Goal: Task Accomplishment & Management: Complete application form

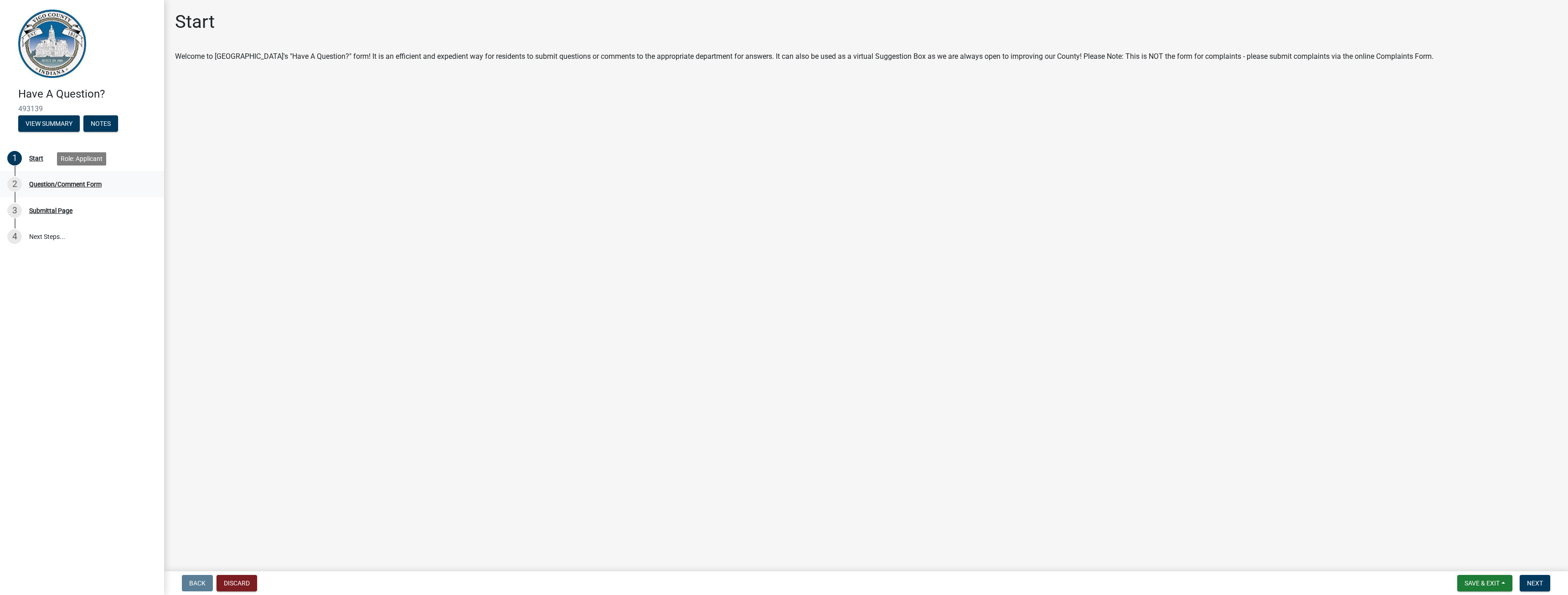
click at [57, 186] on div "Question/Comment Form" at bounding box center [65, 184] width 73 height 6
drag, startPoint x: 1531, startPoint y: 585, endPoint x: 1539, endPoint y: 585, distance: 8.0
click at [1539, 585] on span "Next" at bounding box center [1535, 583] width 16 height 7
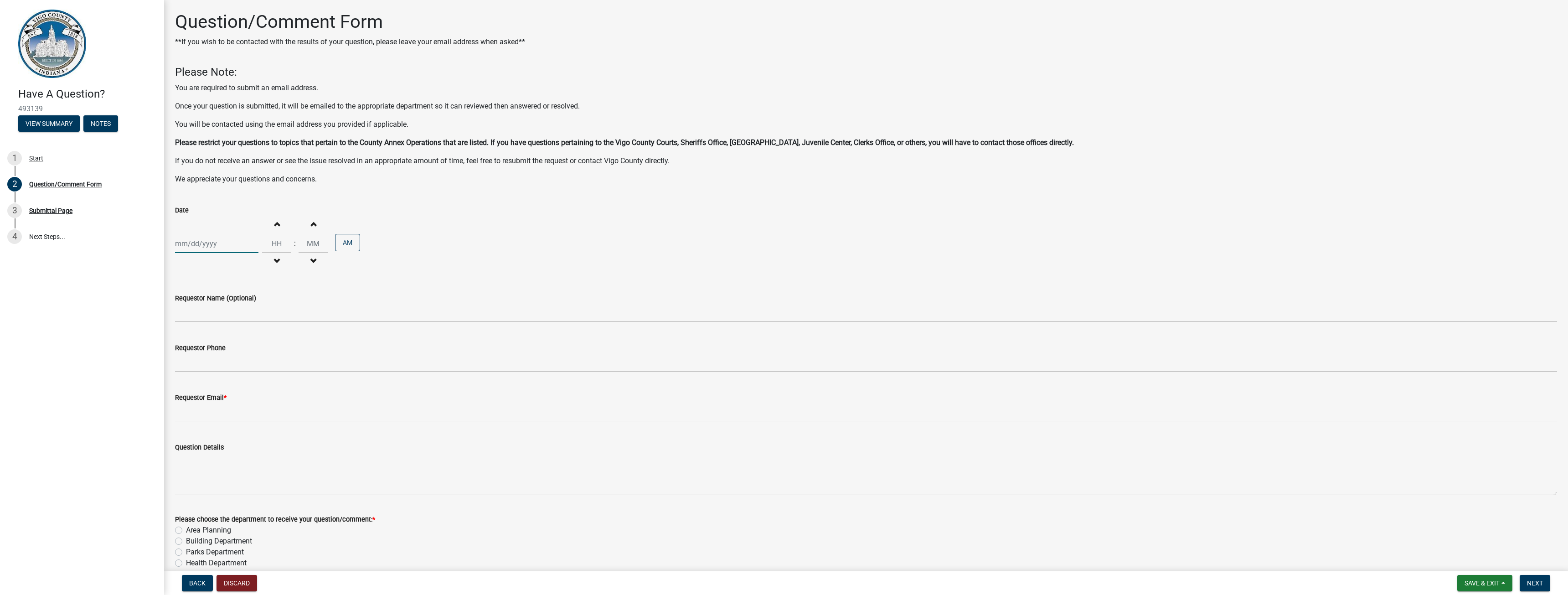
click at [211, 247] on div at bounding box center [216, 244] width 83 height 18
select select "10"
select select "2025"
click at [216, 320] on div "15" at bounding box center [213, 322] width 15 height 15
type input "[DATE]"
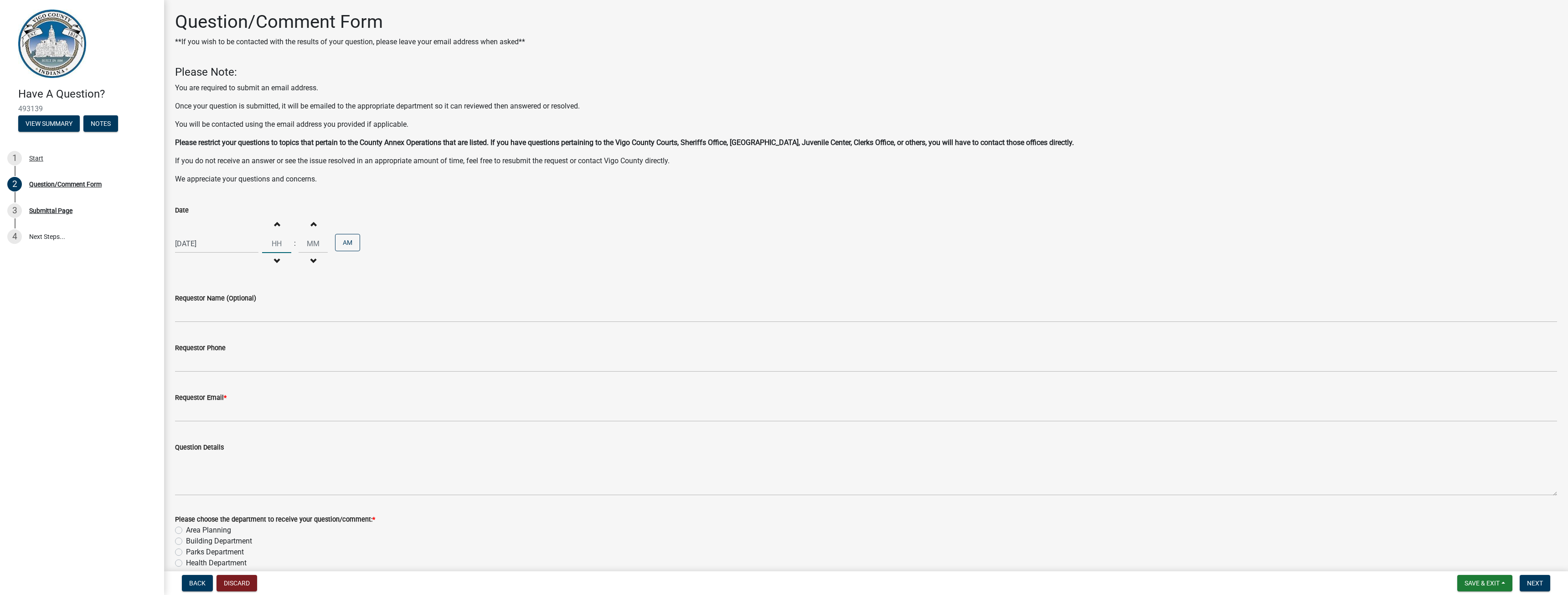
click at [278, 245] on input "Hours" at bounding box center [276, 244] width 29 height 18
click at [275, 225] on span "button" at bounding box center [276, 224] width 4 height 7
type input "01"
type input "00"
click at [275, 225] on span "button" at bounding box center [276, 224] width 4 height 7
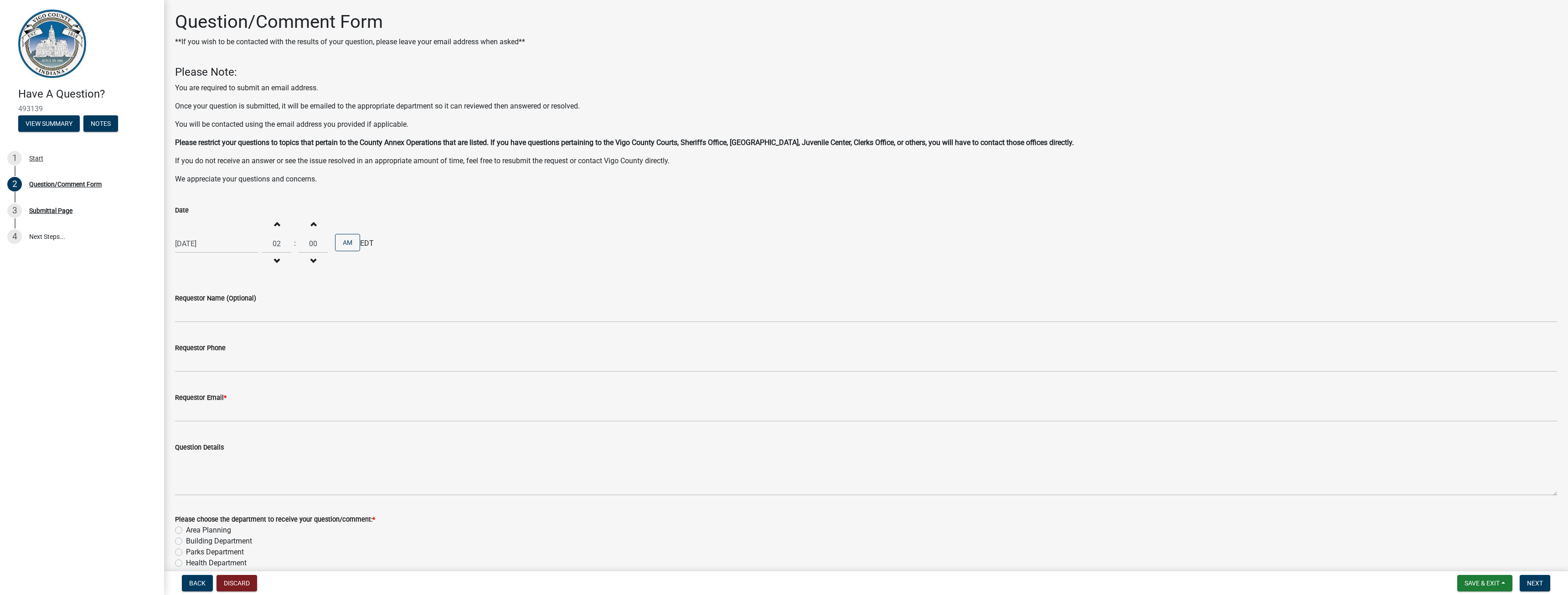
click at [275, 225] on span "button" at bounding box center [276, 224] width 4 height 7
click at [274, 259] on span "button" at bounding box center [276, 261] width 4 height 7
type input "04"
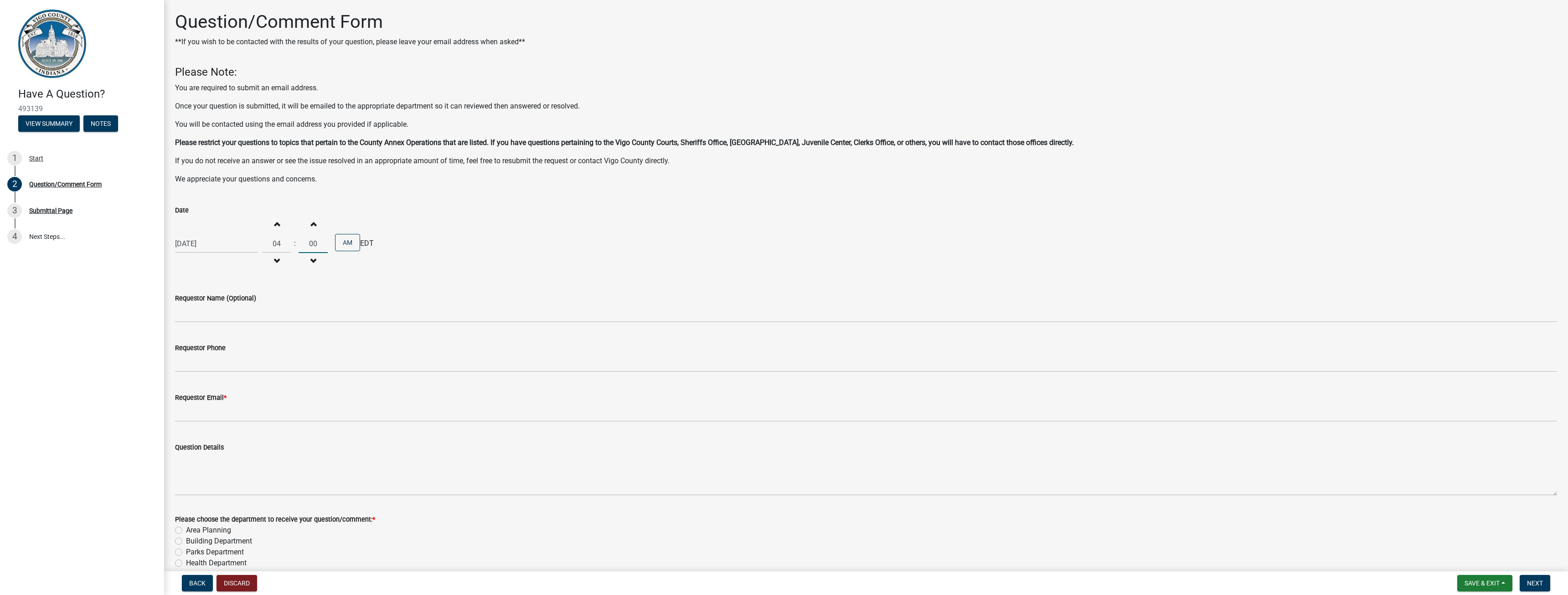
click at [317, 243] on input "00" at bounding box center [312, 244] width 29 height 18
click at [312, 225] on span "button" at bounding box center [312, 224] width 4 height 7
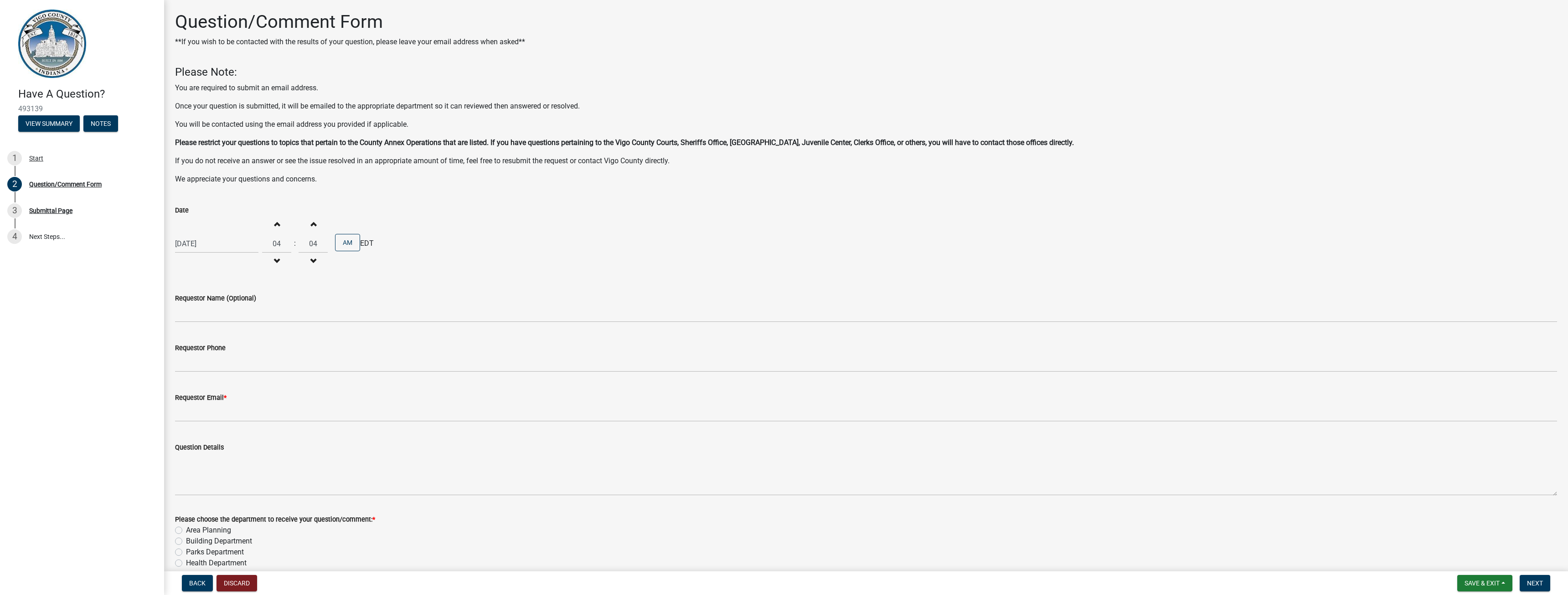
click at [312, 225] on span "button" at bounding box center [312, 224] width 4 height 7
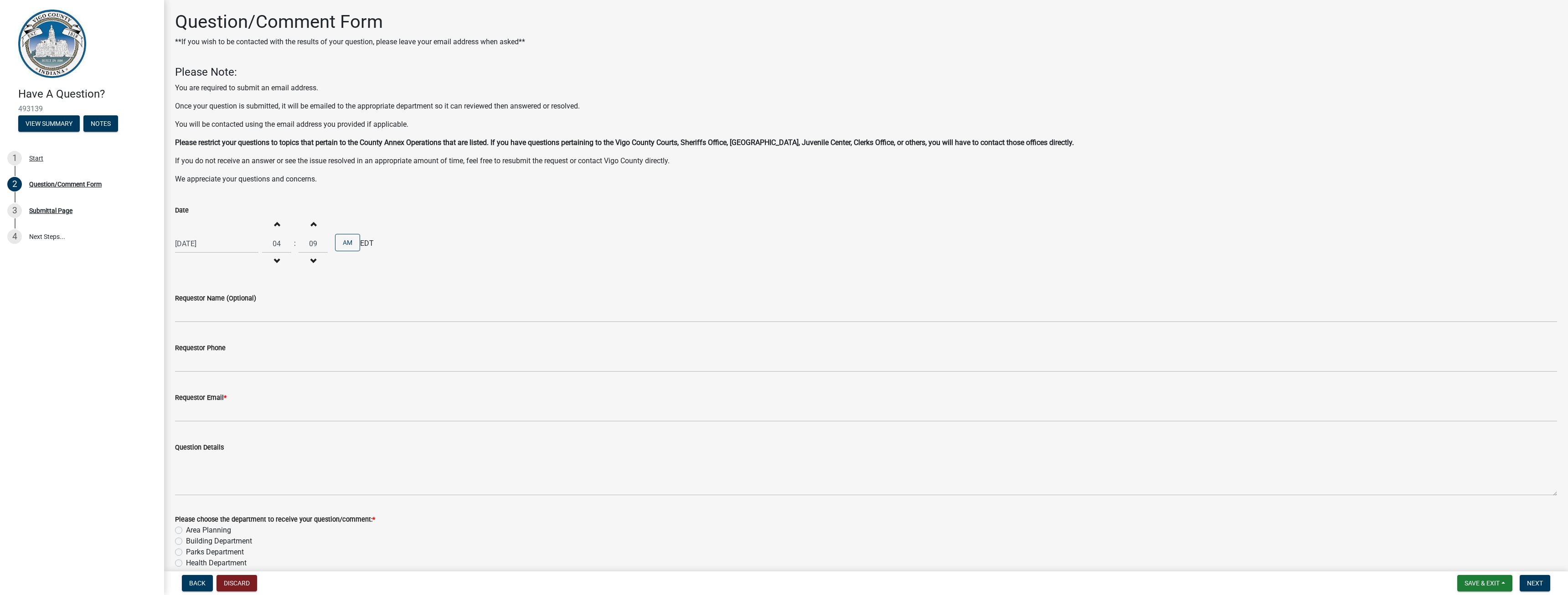
click at [312, 225] on span "button" at bounding box center [312, 224] width 4 height 7
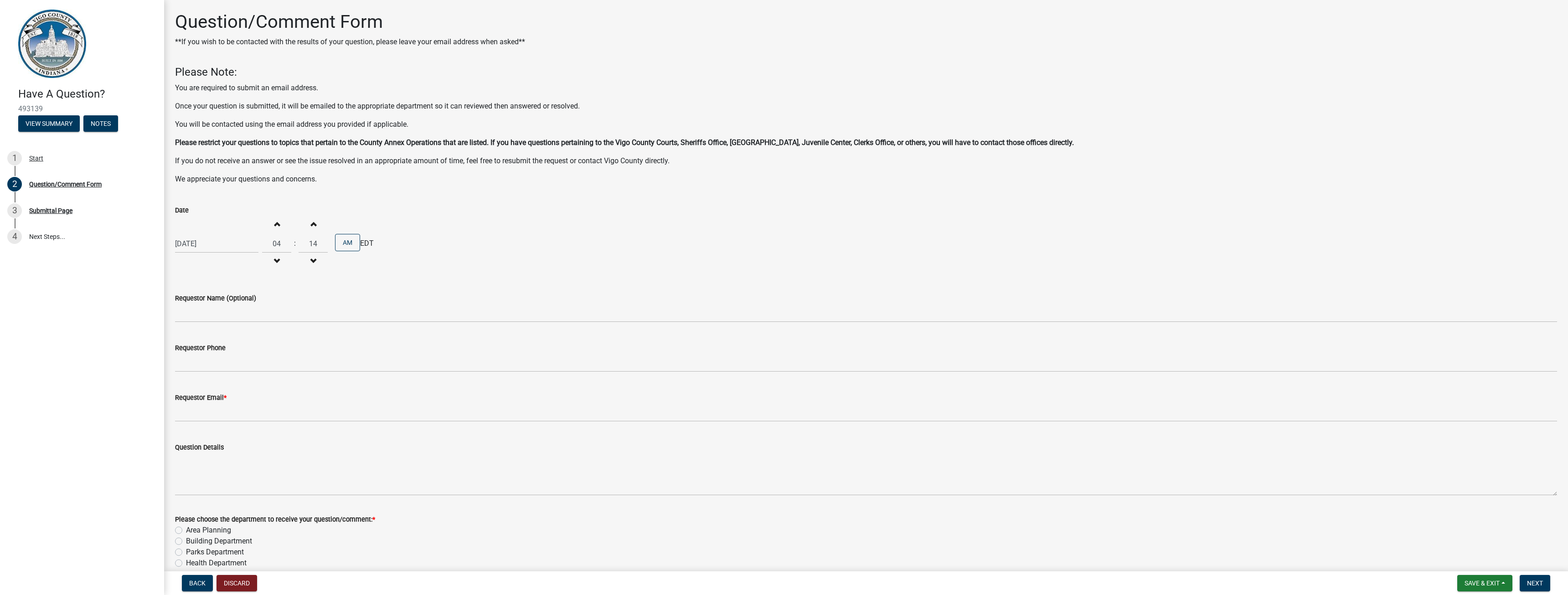
click at [312, 225] on span "button" at bounding box center [312, 224] width 4 height 7
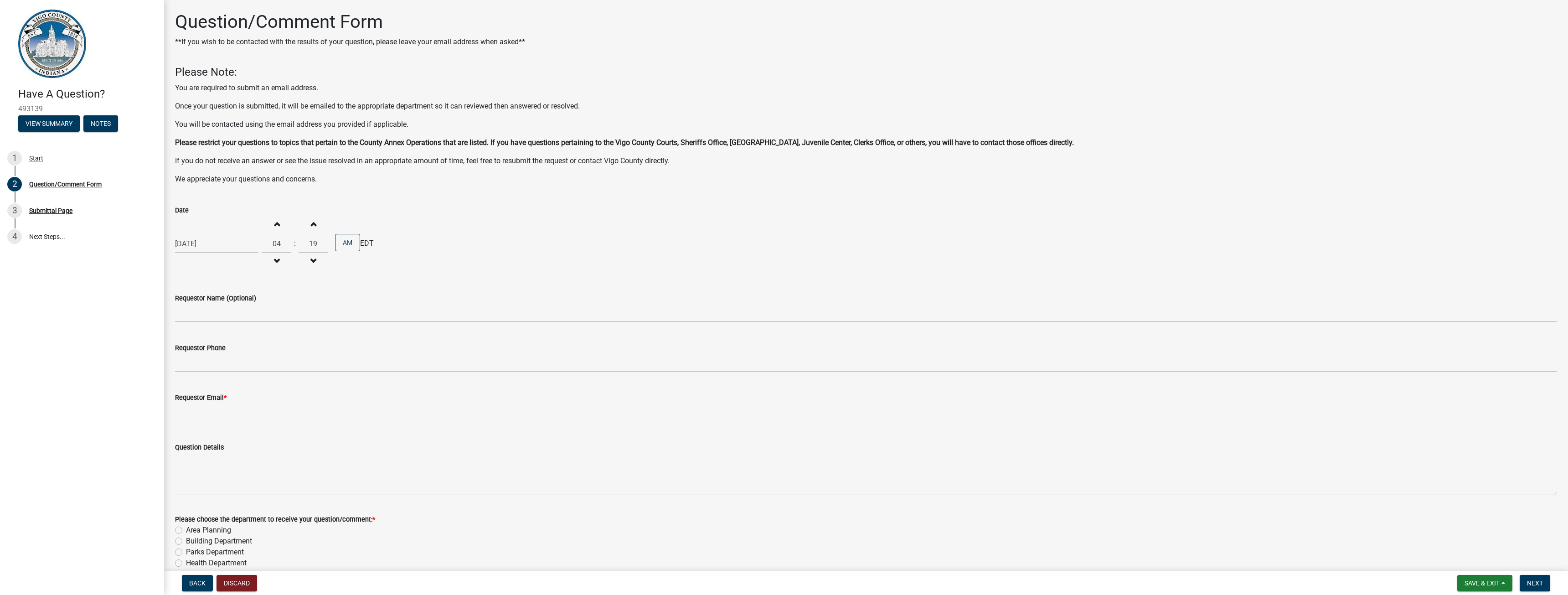
click at [312, 225] on span "button" at bounding box center [312, 224] width 4 height 7
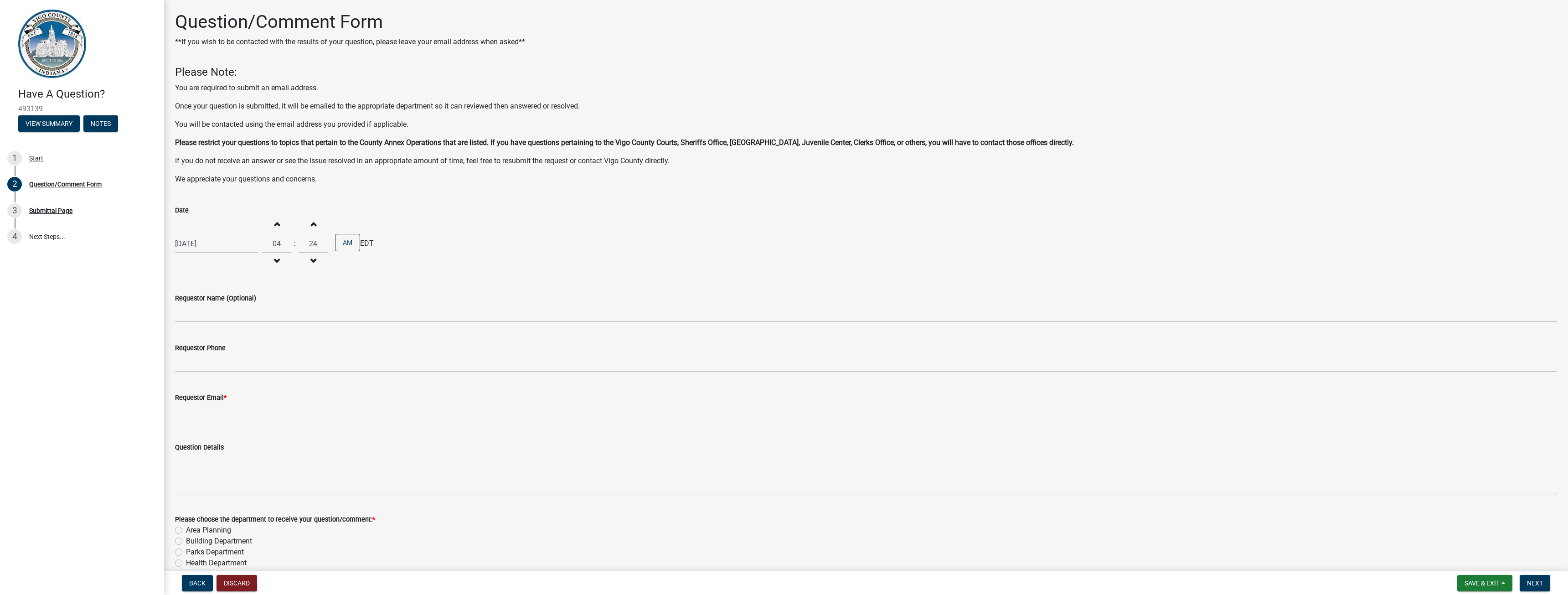
click at [312, 225] on span "button" at bounding box center [312, 224] width 4 height 7
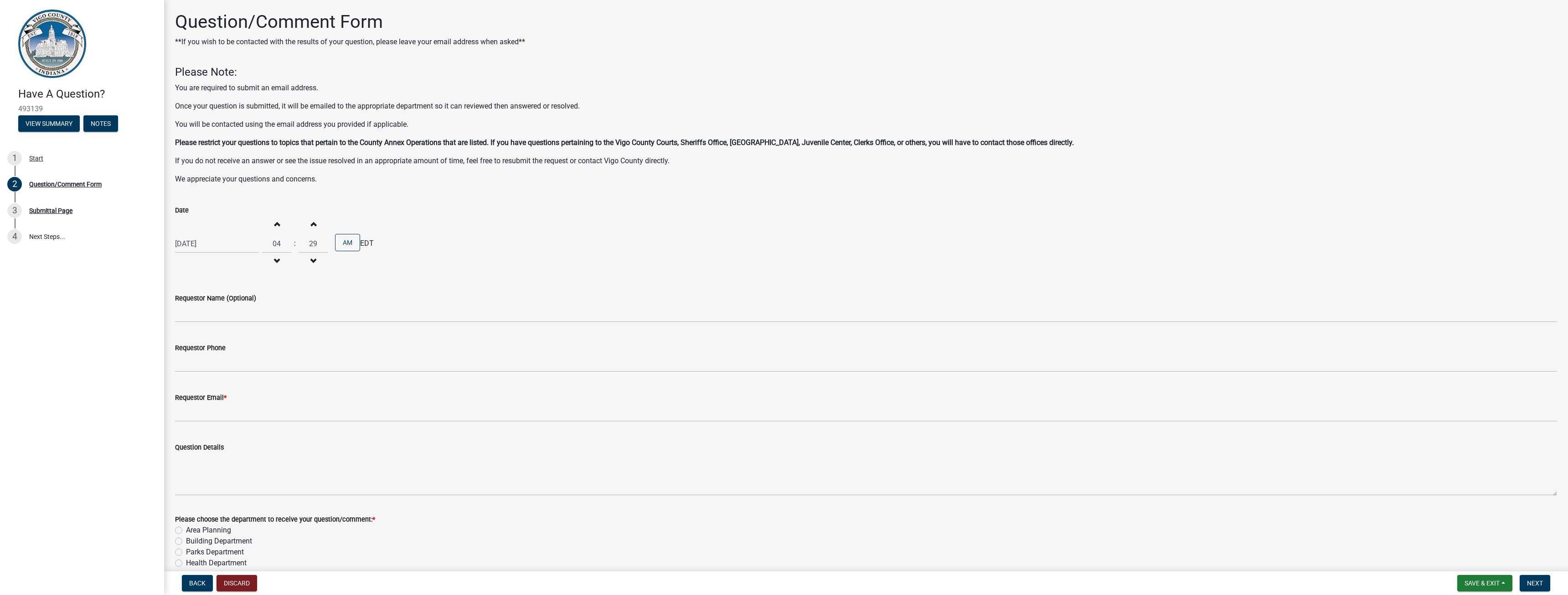
click at [312, 225] on span "button" at bounding box center [312, 224] width 4 height 7
type input "30"
click at [342, 244] on button "AM" at bounding box center [347, 242] width 25 height 17
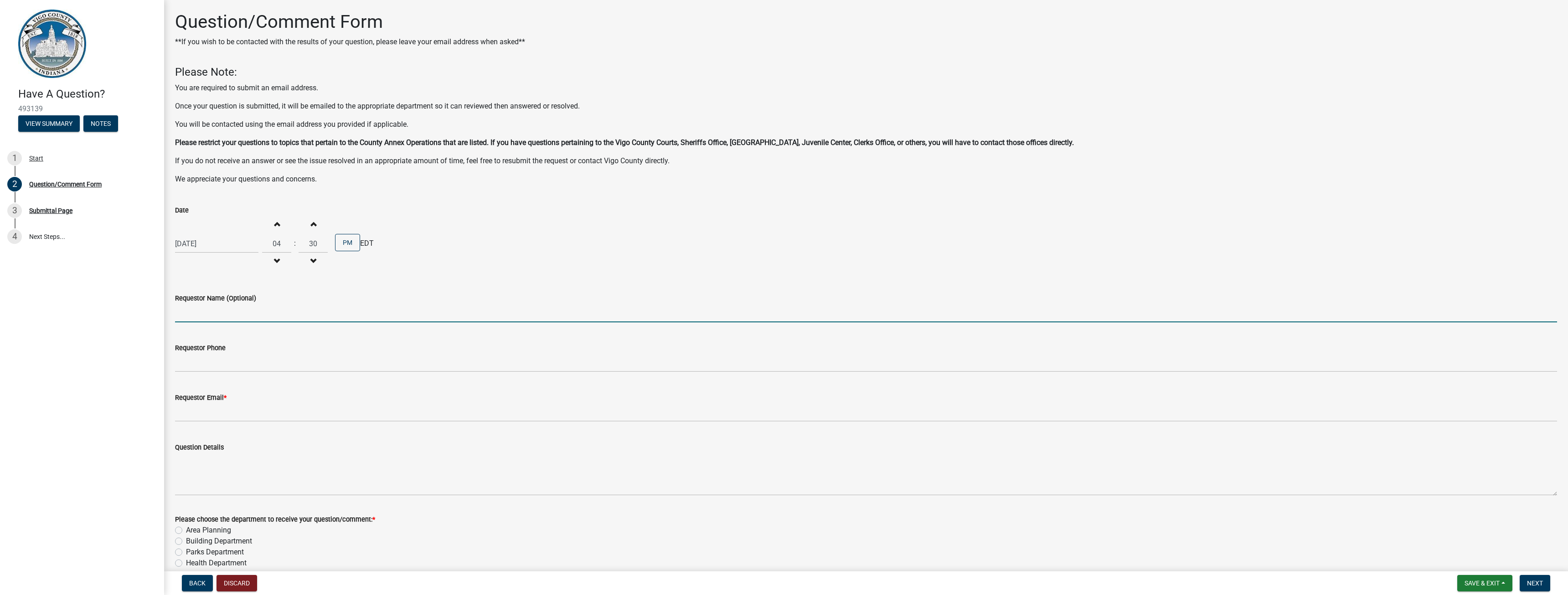
click at [204, 318] on input "Requestor Name (Optional)" at bounding box center [866, 313] width 1382 height 18
type input "[PERSON_NAME]"
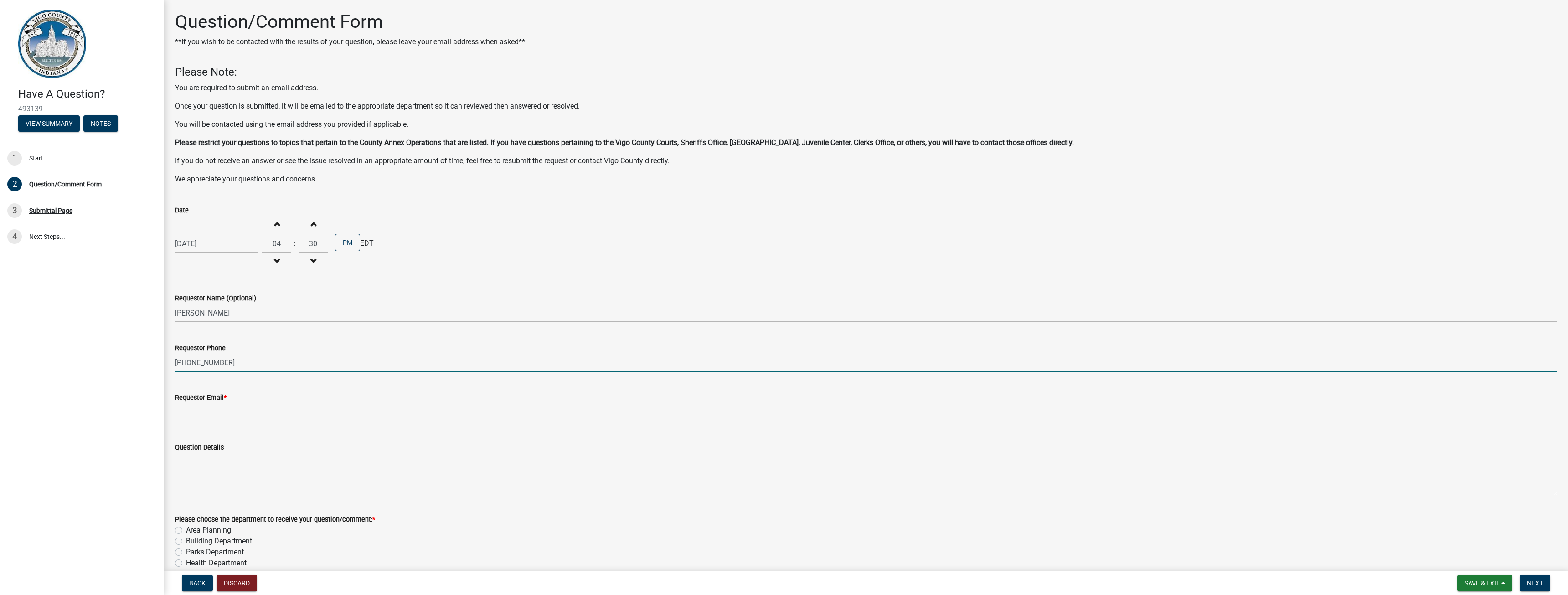
type input "[PHONE_NUMBER]"
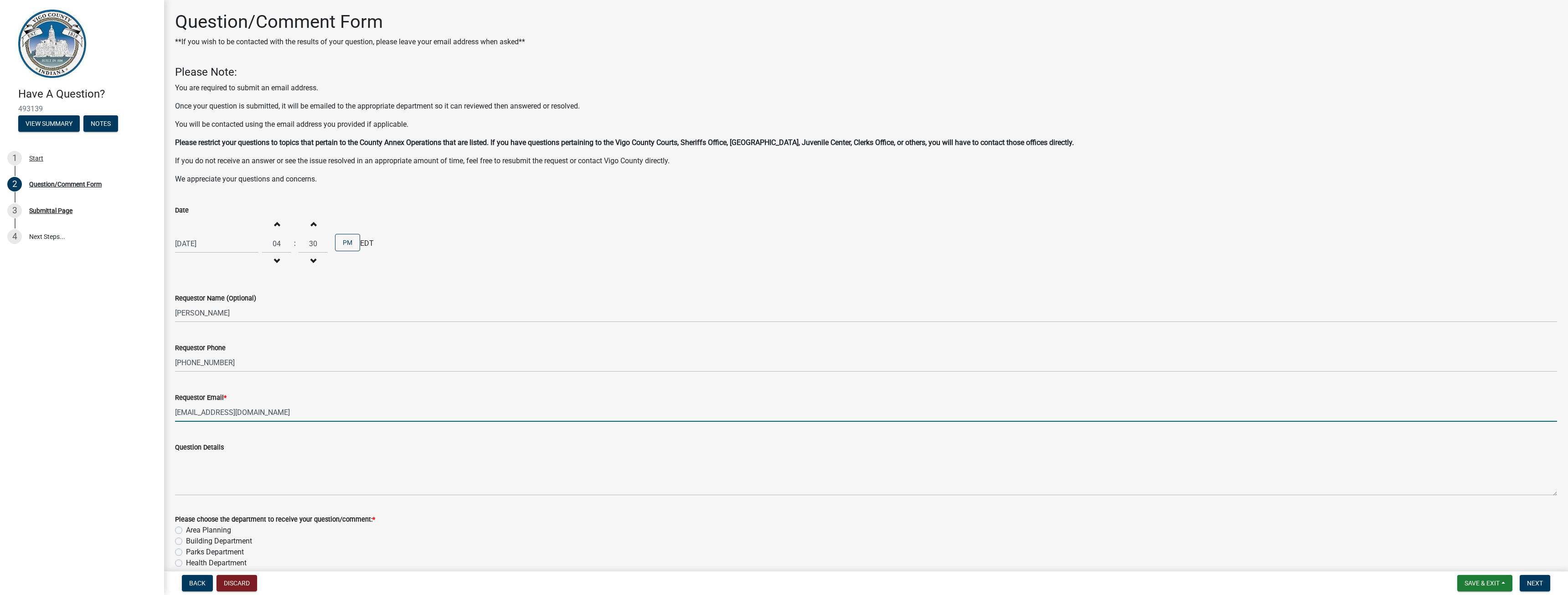
type input "[EMAIL_ADDRESS][DOMAIN_NAME]"
